Goal: Task Accomplishment & Management: Manage account settings

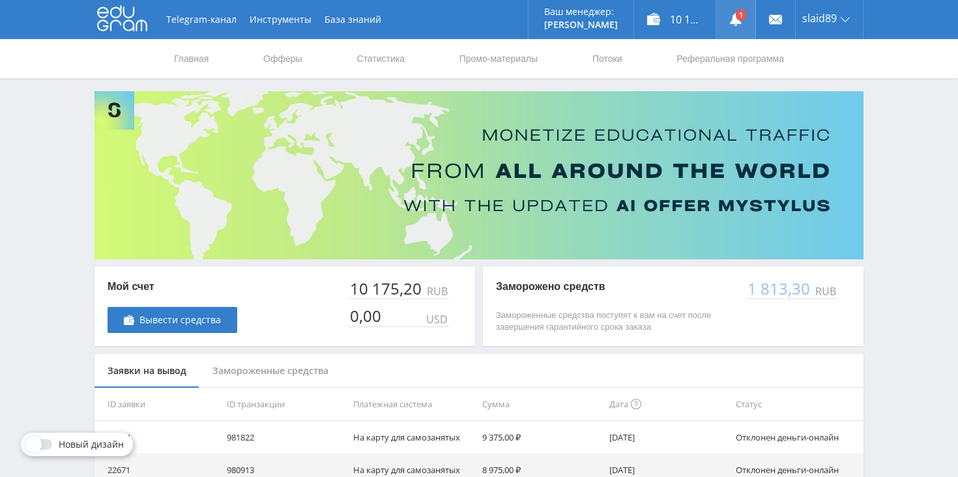
click at [742, 22] on icon at bounding box center [736, 19] width 13 height 13
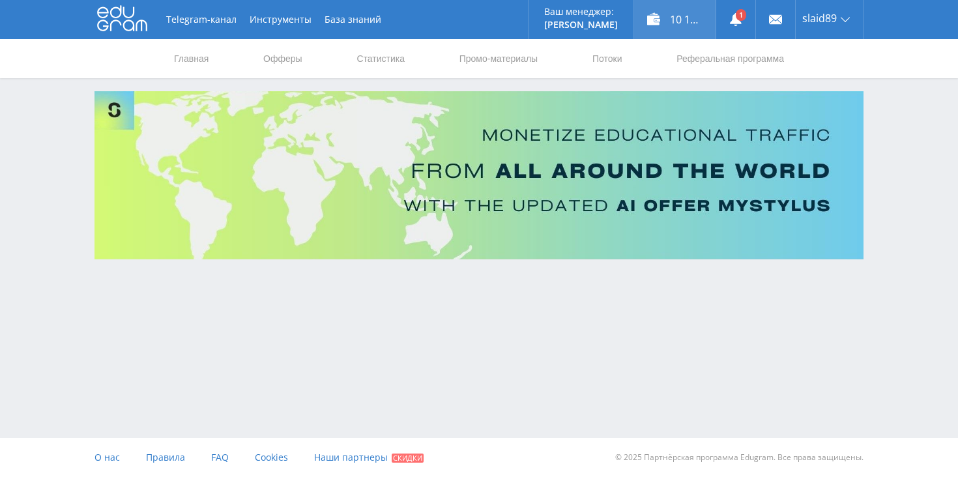
click at [692, 24] on div "10 175,20 ₽" at bounding box center [674, 19] width 81 height 39
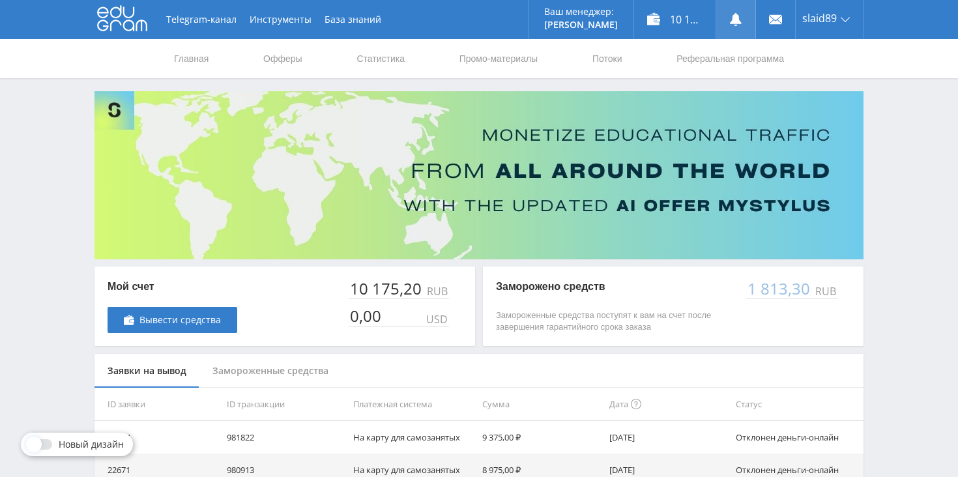
click at [737, 24] on icon at bounding box center [736, 19] width 13 height 13
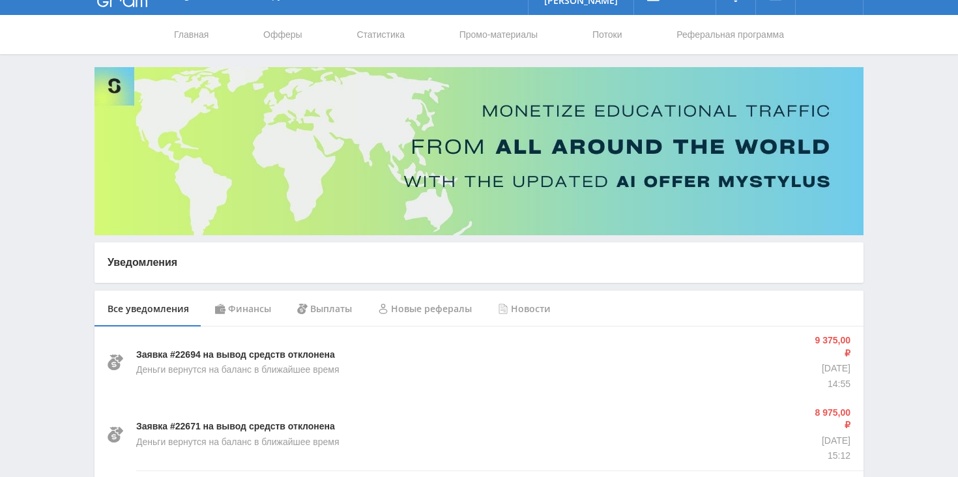
scroll to position [28, 0]
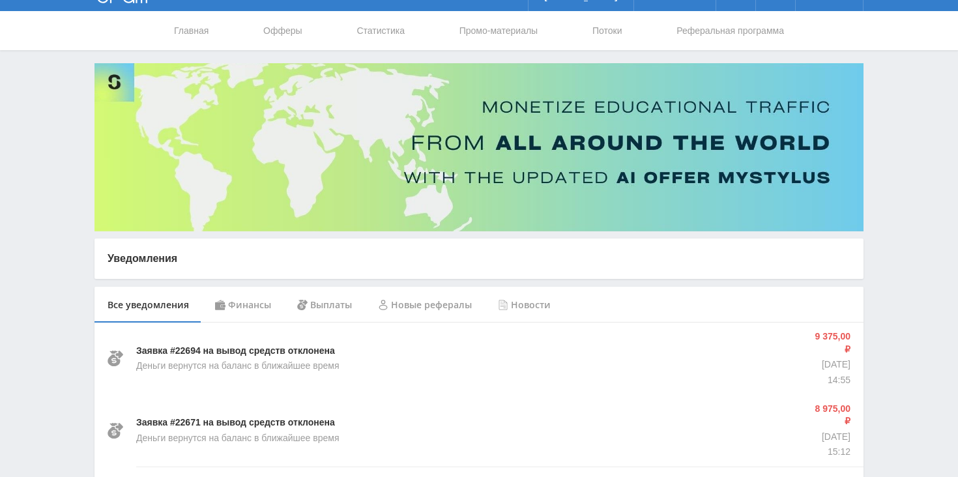
click at [340, 308] on div "Выплаты" at bounding box center [324, 305] width 81 height 37
click at [246, 306] on div "Финансы" at bounding box center [243, 305] width 82 height 37
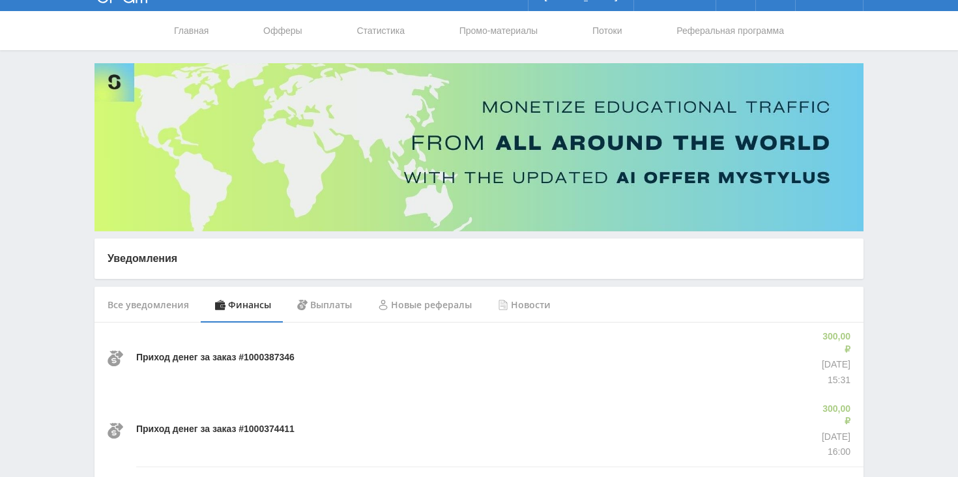
click at [155, 307] on div "Все уведомления" at bounding box center [149, 305] width 108 height 37
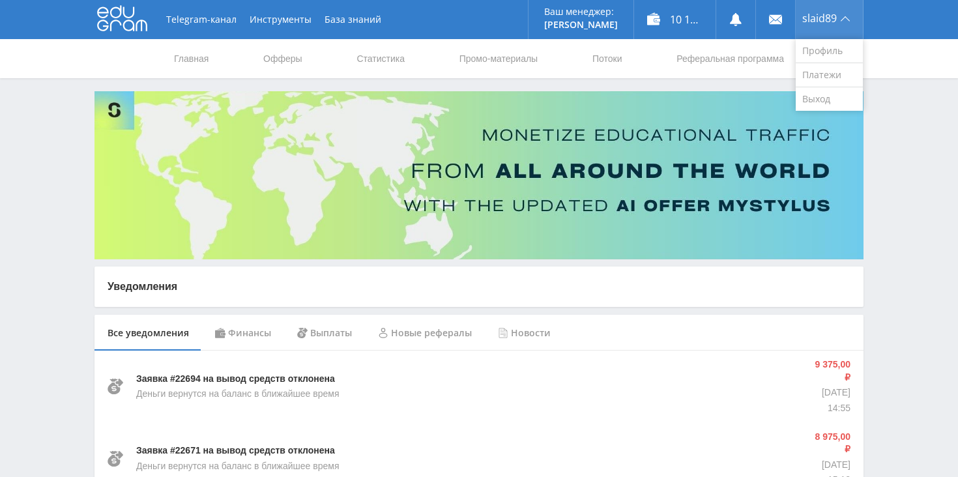
click at [831, 20] on span "slaid89" at bounding box center [820, 18] width 35 height 10
click at [824, 46] on link "Профиль" at bounding box center [829, 51] width 67 height 24
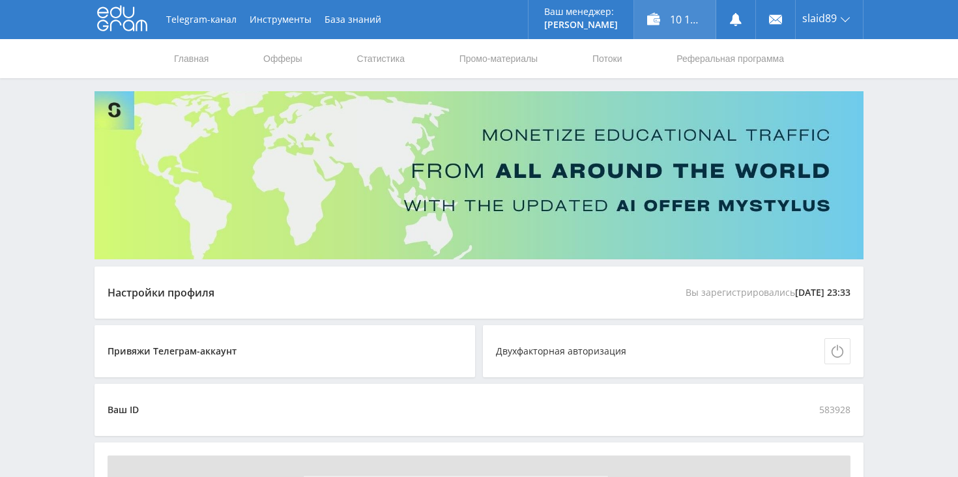
click at [675, 23] on div "10 175,20 ₽" at bounding box center [674, 19] width 81 height 39
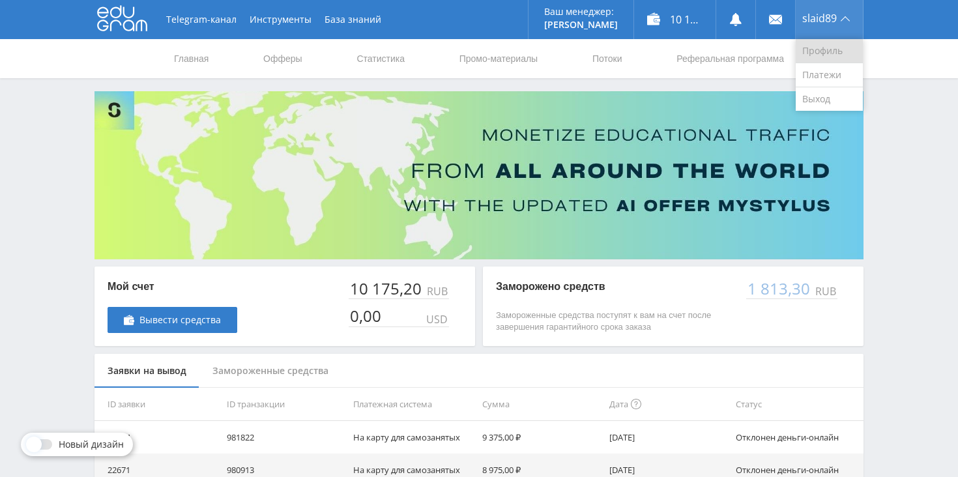
click at [818, 57] on link "Профиль" at bounding box center [829, 51] width 67 height 24
